Goal: Task Accomplishment & Management: Use online tool/utility

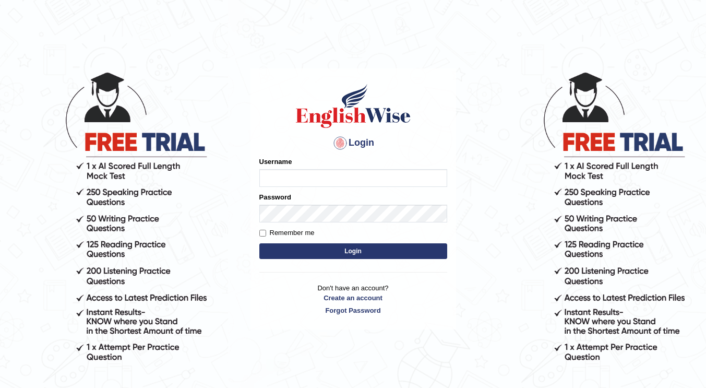
type input "[PERSON_NAME]"
click at [290, 252] on button "Login" at bounding box center [354, 251] width 188 height 16
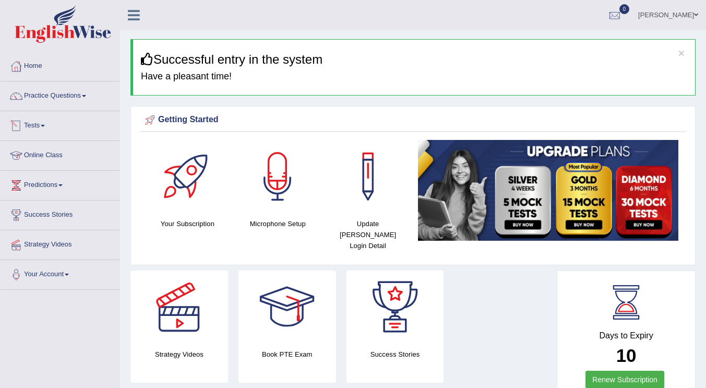
click at [46, 127] on link "Tests" at bounding box center [60, 124] width 119 height 26
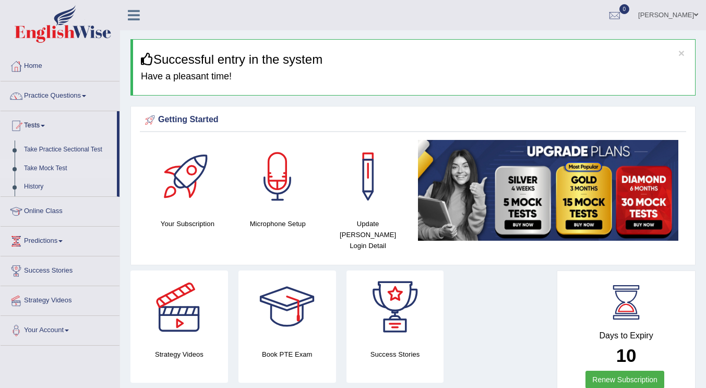
click at [54, 169] on link "Take Mock Test" at bounding box center [68, 168] width 98 height 19
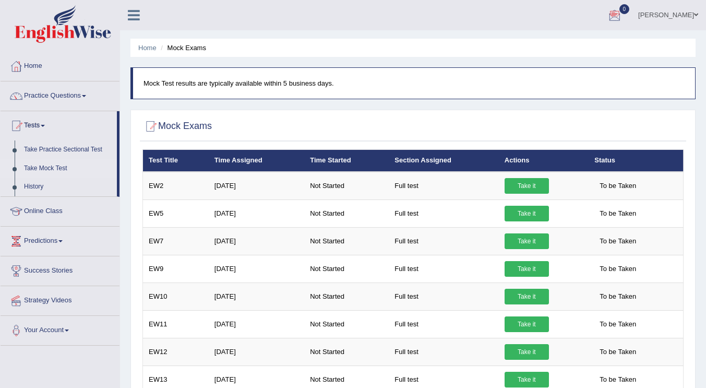
click at [623, 17] on div at bounding box center [615, 16] width 16 height 16
click at [630, 9] on span "0" at bounding box center [625, 9] width 10 height 10
click at [623, 19] on div at bounding box center [615, 16] width 16 height 16
click at [30, 185] on link "History" at bounding box center [68, 187] width 98 height 19
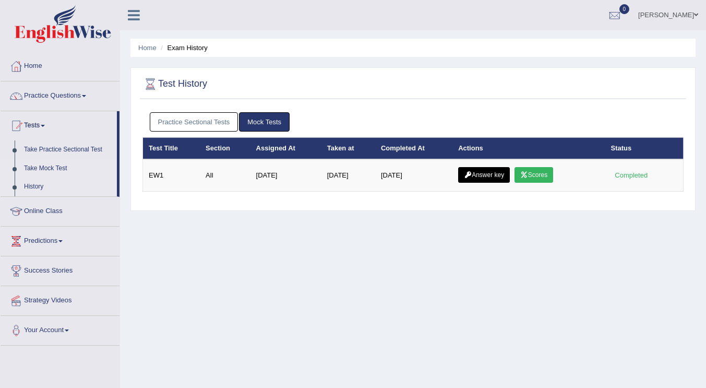
click at [39, 170] on link "Take Mock Test" at bounding box center [68, 168] width 98 height 19
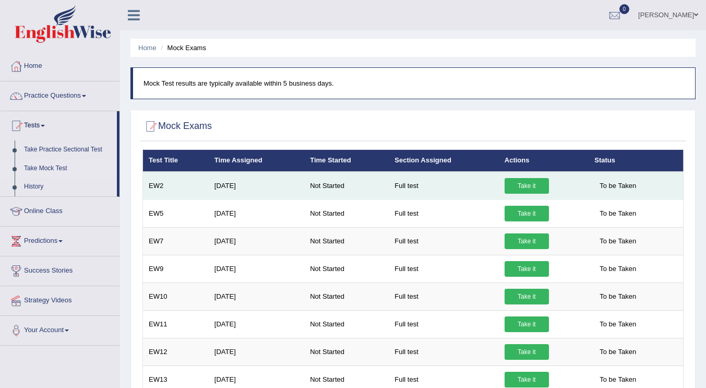
click at [542, 186] on link "Take it" at bounding box center [527, 186] width 44 height 16
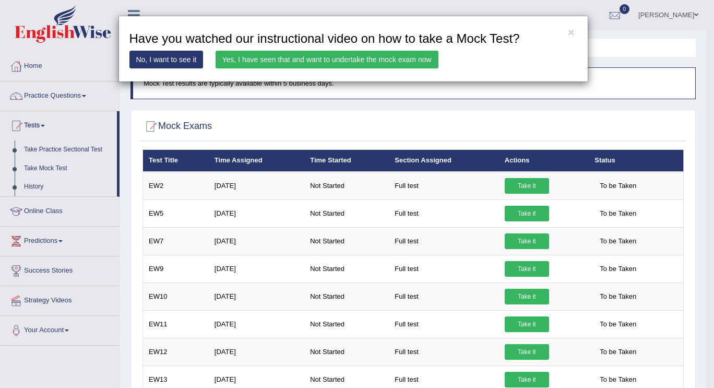
click at [372, 56] on link "Yes, I have seen that and want to undertake the mock exam now" at bounding box center [327, 60] width 223 height 18
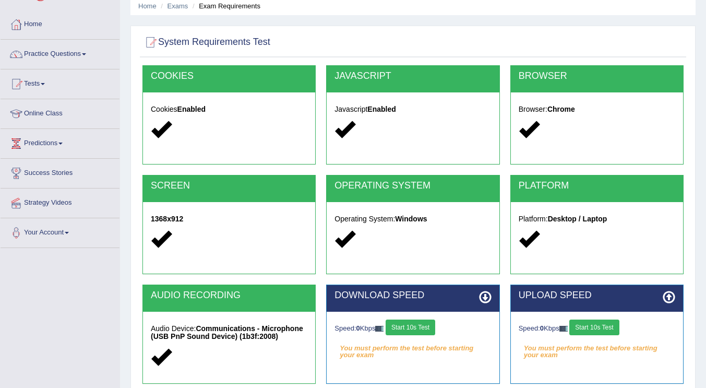
scroll to position [63, 0]
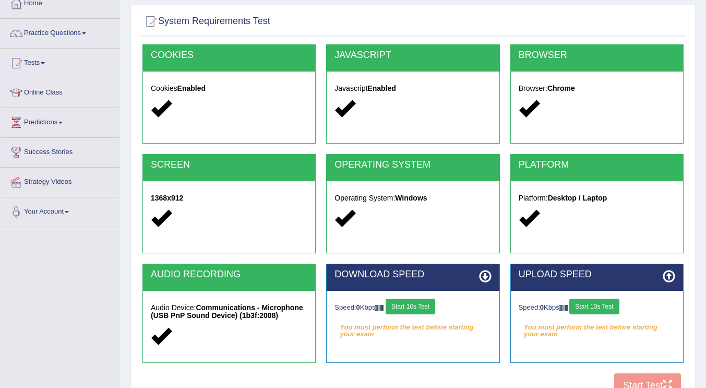
click at [412, 301] on button "Start 10s Test" at bounding box center [411, 307] width 50 height 16
click at [603, 307] on button "Start 10s Test" at bounding box center [595, 307] width 50 height 16
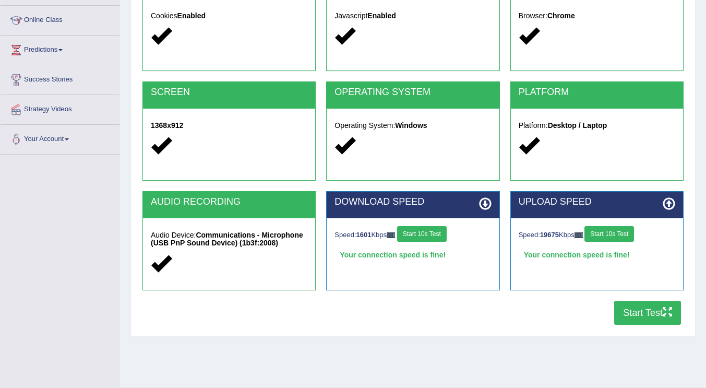
scroll to position [146, 0]
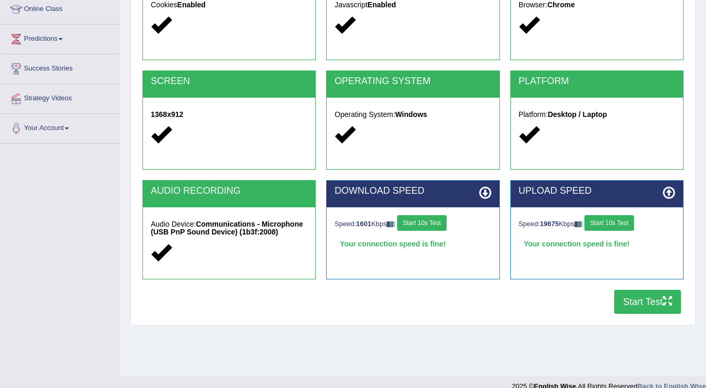
click at [646, 303] on button "Start Test" at bounding box center [648, 302] width 67 height 24
